Goal: Task Accomplishment & Management: Use online tool/utility

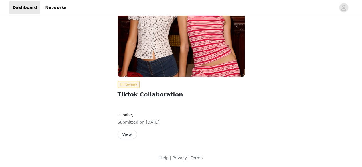
scroll to position [43, 0]
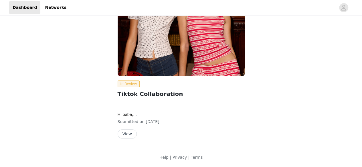
click at [127, 136] on button "View" at bounding box center [127, 134] width 19 height 9
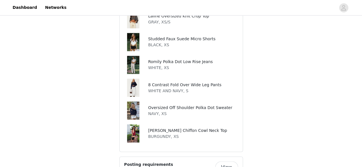
scroll to position [472, 0]
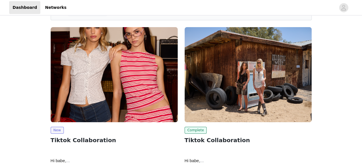
scroll to position [75, 0]
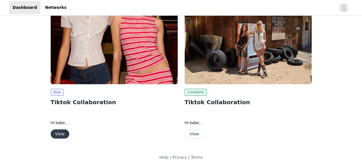
click at [59, 135] on button "View" at bounding box center [60, 134] width 19 height 9
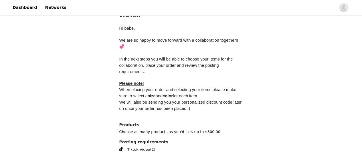
scroll to position [272, 0]
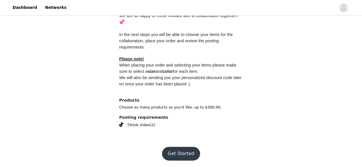
click at [178, 152] on button "Get Started" at bounding box center [181, 154] width 38 height 14
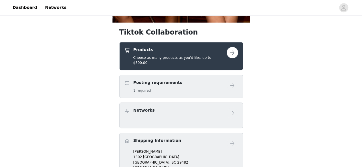
scroll to position [198, 0]
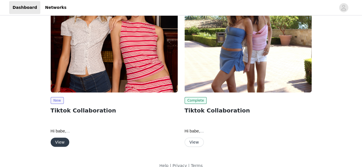
scroll to position [34, 0]
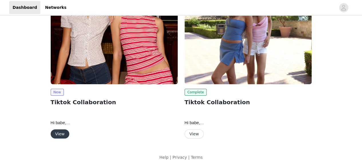
click at [63, 133] on button "View" at bounding box center [60, 134] width 19 height 9
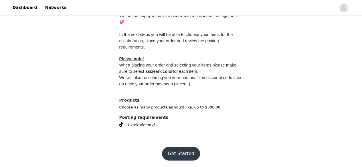
click at [177, 154] on button "Get Started" at bounding box center [181, 154] width 38 height 14
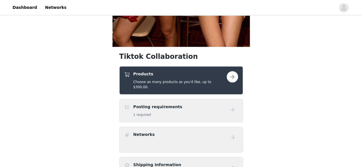
scroll to position [141, 0]
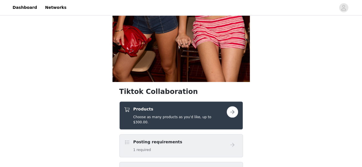
click at [235, 112] on button "button" at bounding box center [232, 111] width 11 height 11
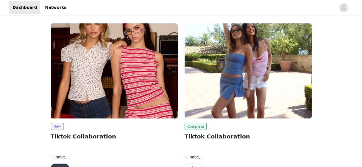
scroll to position [34, 0]
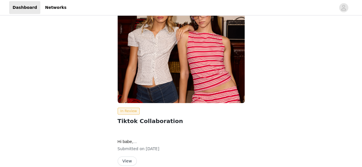
scroll to position [83, 0]
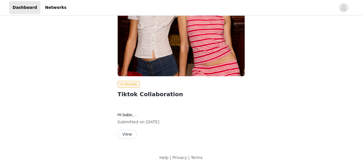
click at [131, 133] on button "View" at bounding box center [127, 134] width 19 height 9
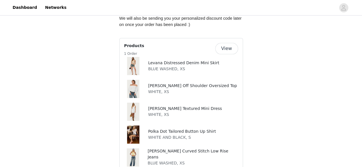
scroll to position [348, 0]
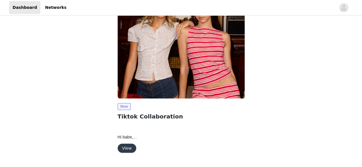
scroll to position [75, 0]
